Goal: Task Accomplishment & Management: Use online tool/utility

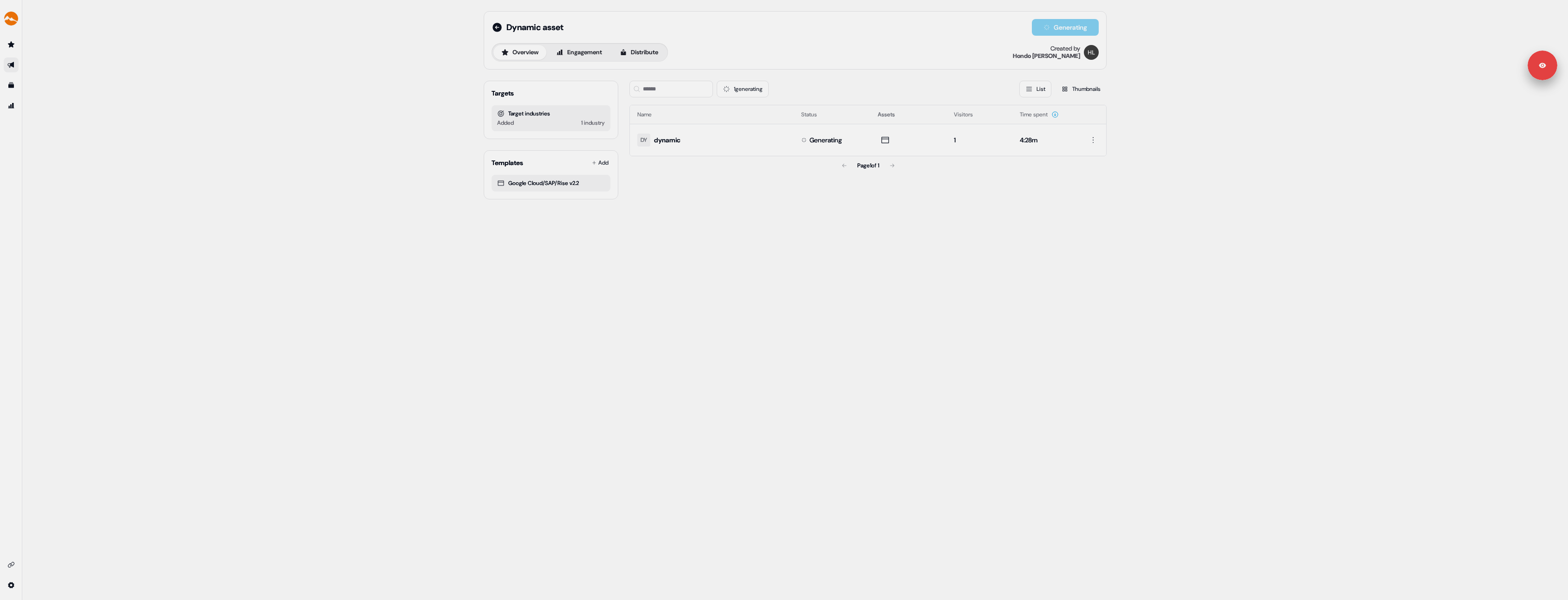
click at [971, 215] on div "Dynamic asset Generating Overview Engagement Distribute Created by [PERSON_NAME…" at bounding box center [795, 300] width 1546 height 600
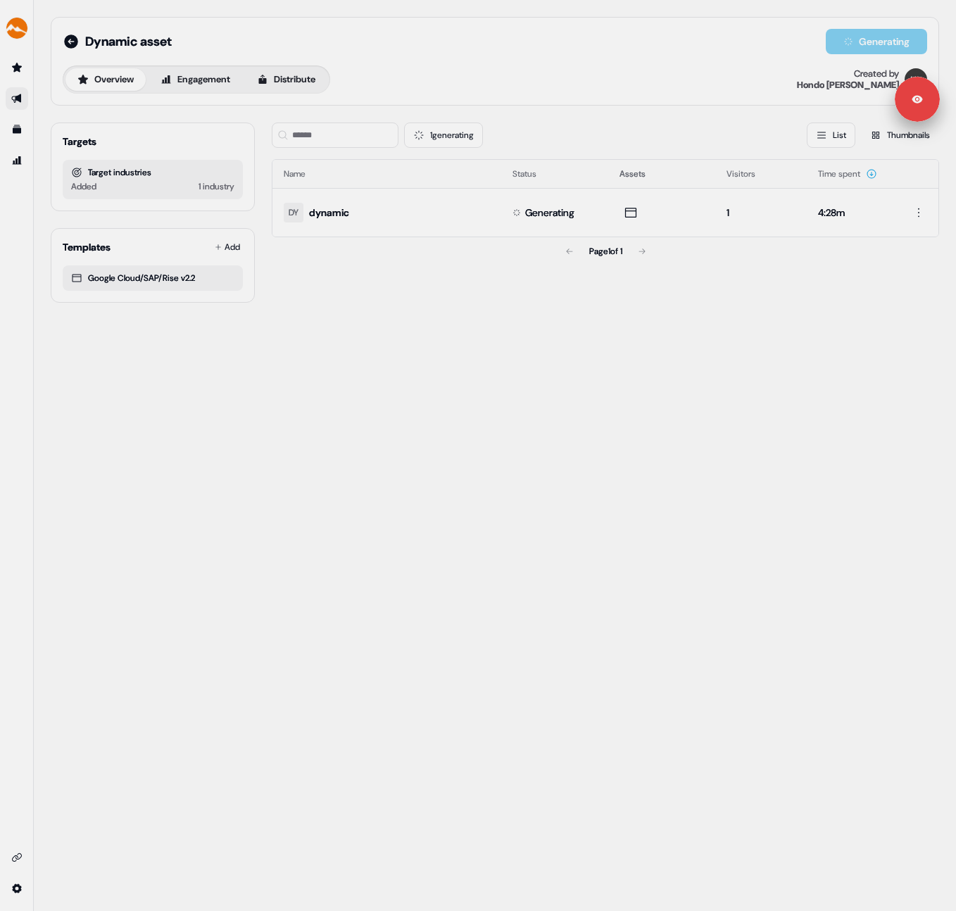
click at [513, 340] on div "Dynamic asset Generating Overview Engagement Distribute Created by Hondo Lewis …" at bounding box center [495, 455] width 923 height 911
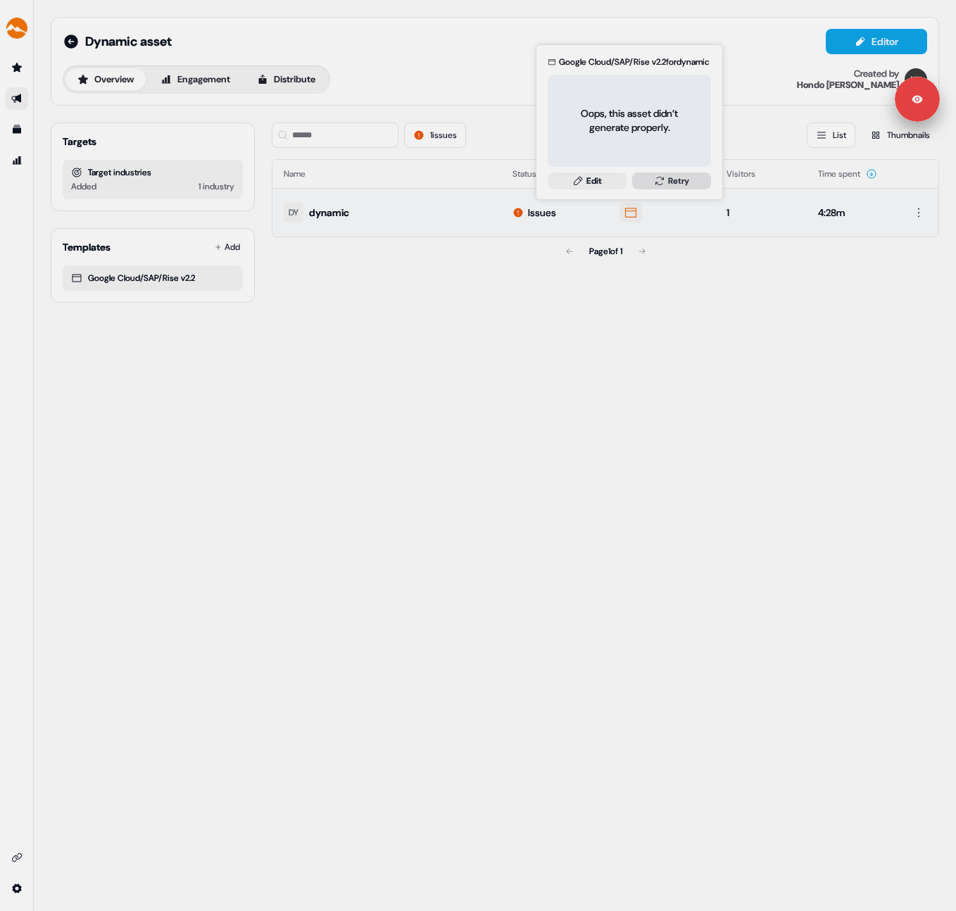
click at [665, 180] on button "Retry" at bounding box center [671, 181] width 79 height 17
